Goal: Navigation & Orientation: Find specific page/section

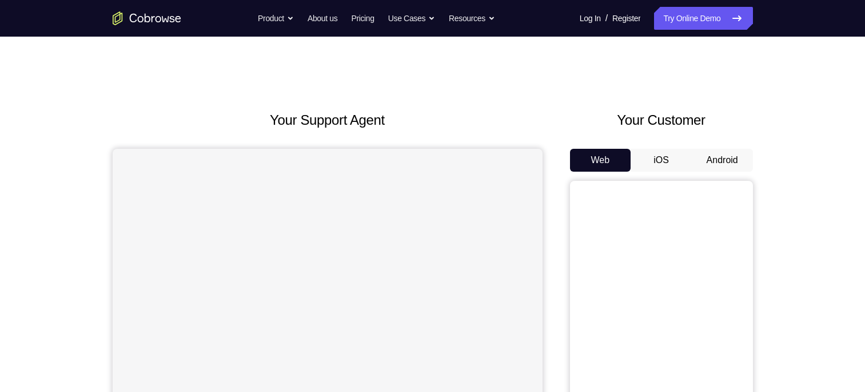
click at [737, 166] on button "Android" at bounding box center [722, 160] width 61 height 23
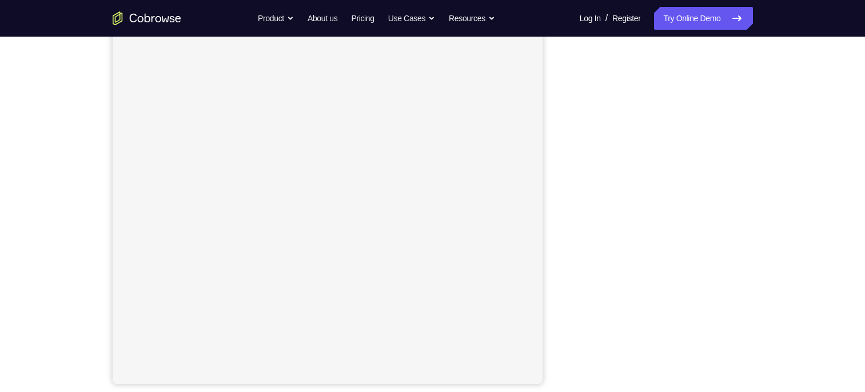
scroll to position [148, 0]
click at [562, 117] on div "Your Support Agent Your Customer Web iOS Android" at bounding box center [433, 173] width 640 height 423
click at [717, 56] on button "Android" at bounding box center [722, 56] width 61 height 23
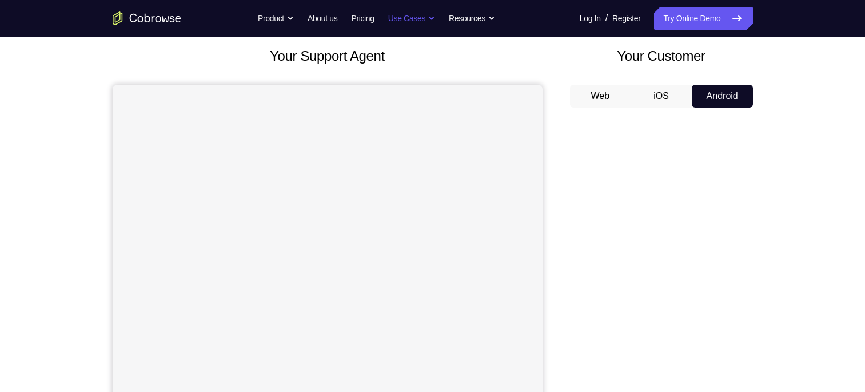
scroll to position [65, 0]
click at [664, 94] on button "iOS" at bounding box center [661, 94] width 61 height 23
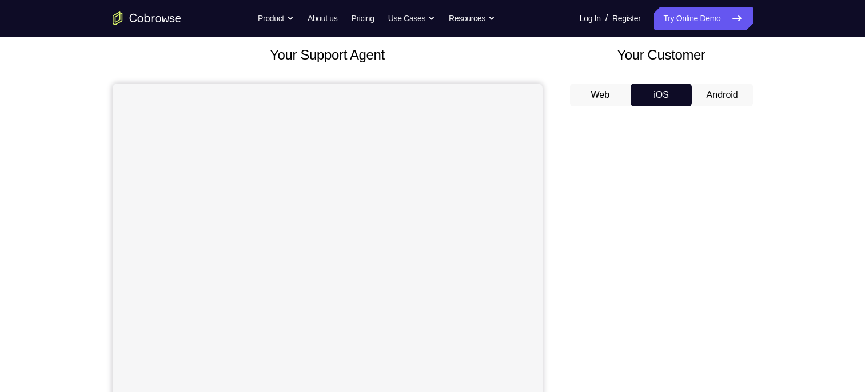
click at [721, 91] on button "Android" at bounding box center [722, 94] width 61 height 23
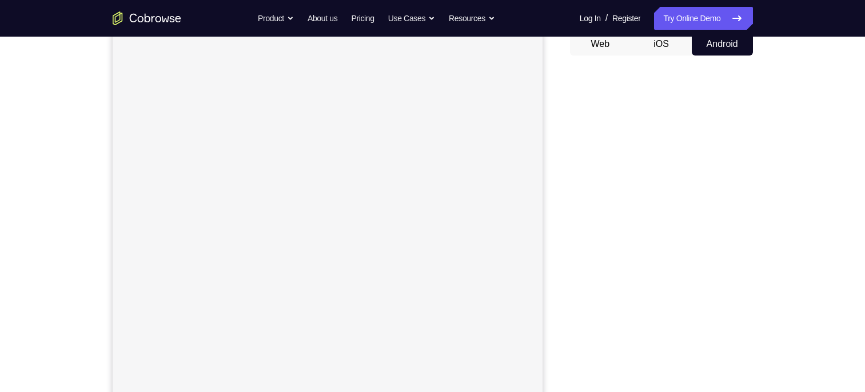
scroll to position [117, 0]
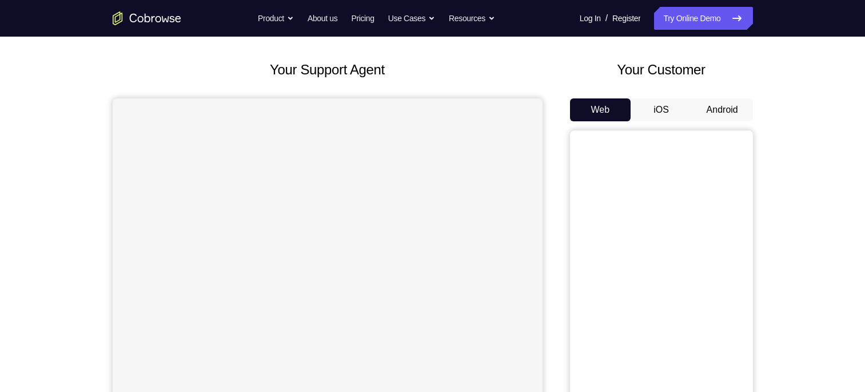
scroll to position [50, 0]
click at [716, 109] on button "Android" at bounding box center [722, 110] width 61 height 23
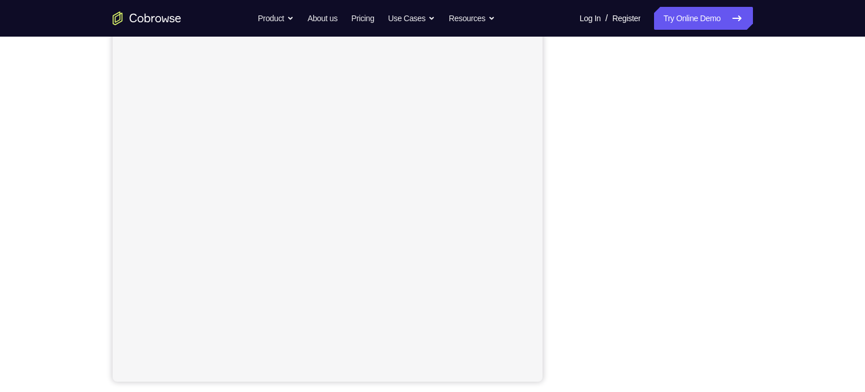
scroll to position [146, 0]
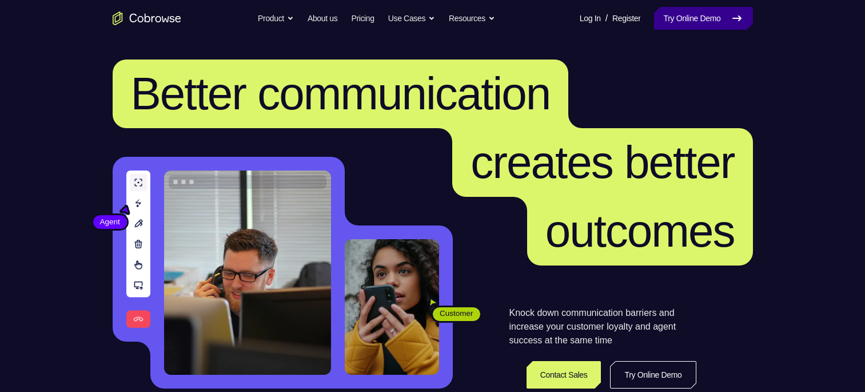
click at [722, 15] on link "Try Online Demo" at bounding box center [703, 18] width 98 height 23
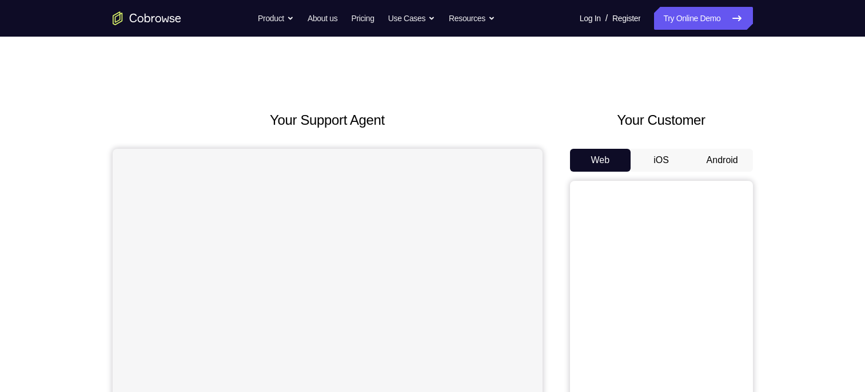
click at [729, 170] on button "Android" at bounding box center [722, 160] width 61 height 23
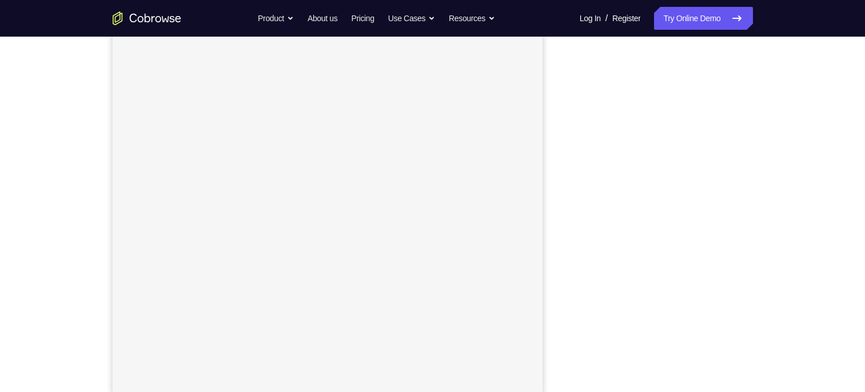
scroll to position [137, 0]
